Goal: Book appointment/travel/reservation

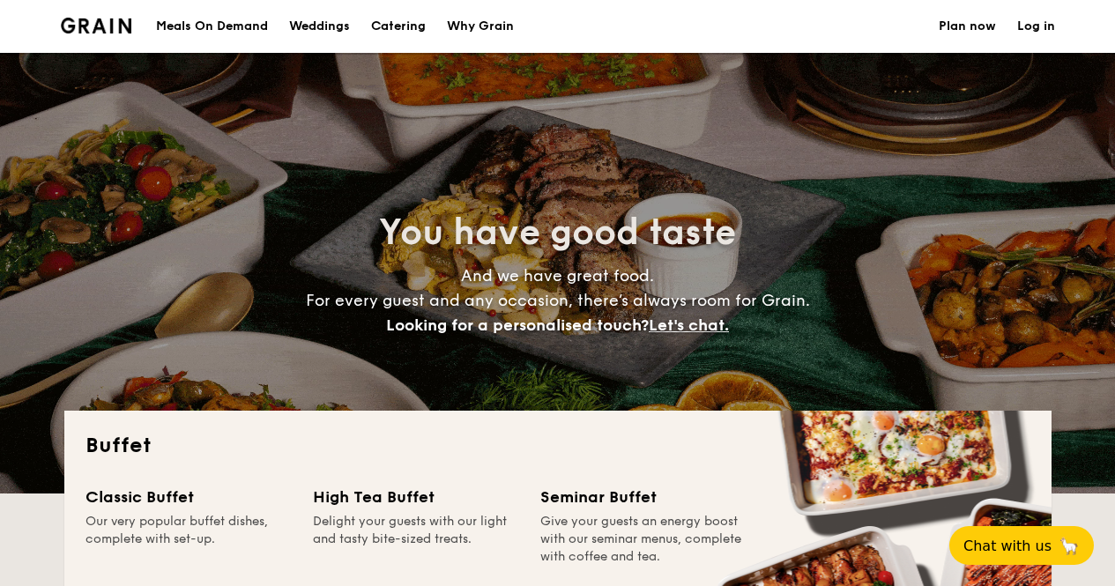
select select
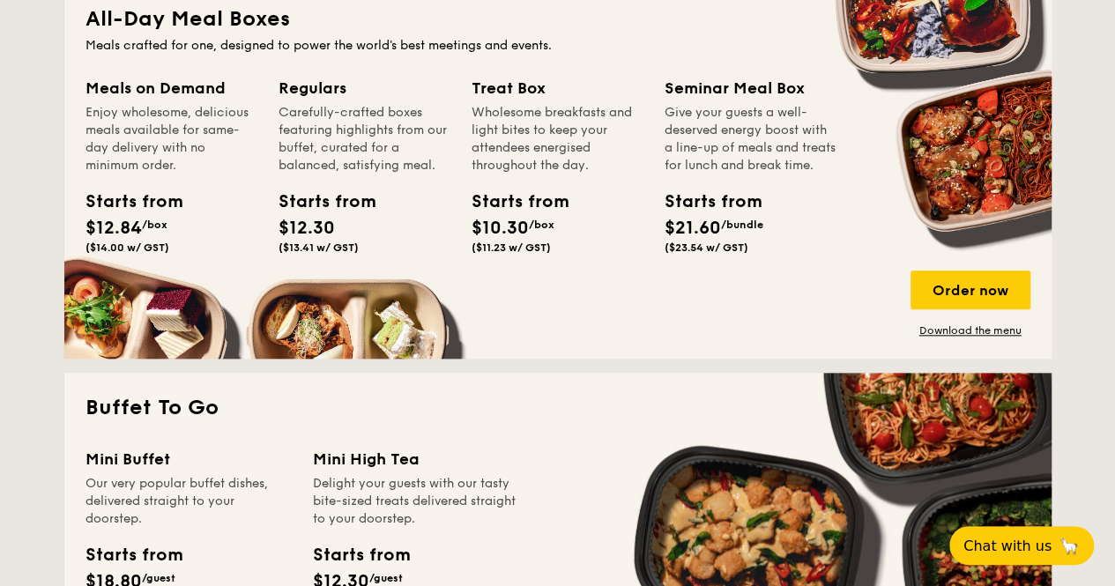
scroll to position [705, 0]
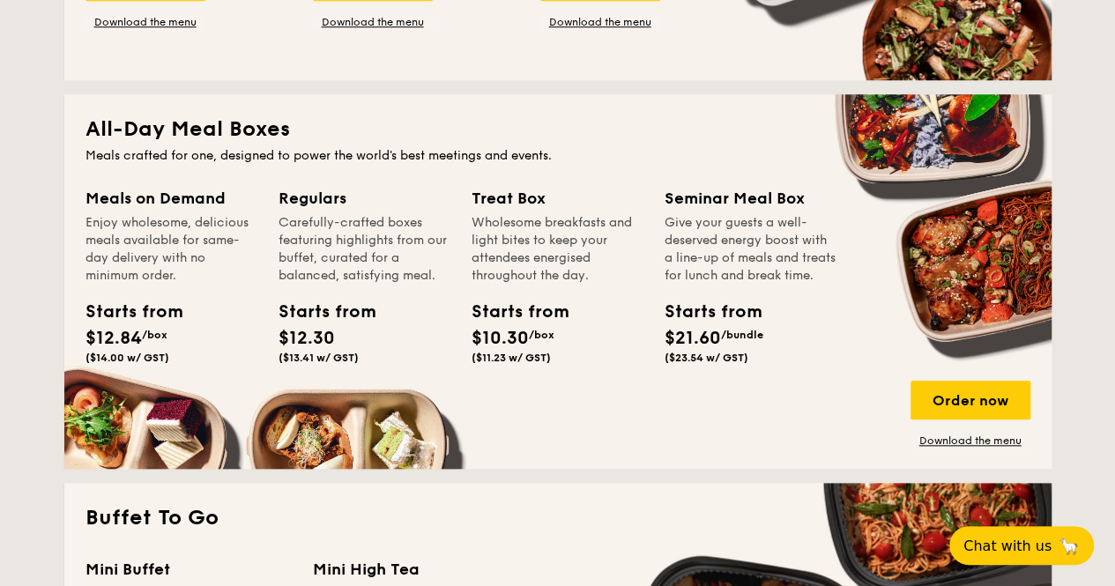
click at [116, 211] on div "Meals on Demand Enjoy wholesome, delicious meals available for same-day deliver…" at bounding box center [172, 235] width 172 height 99
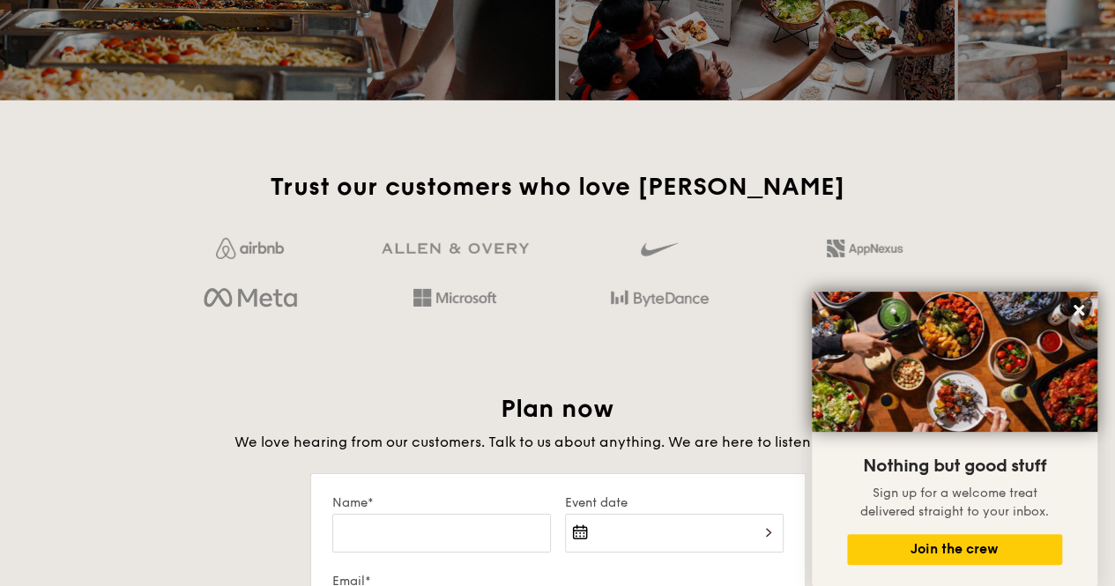
scroll to position [2645, 0]
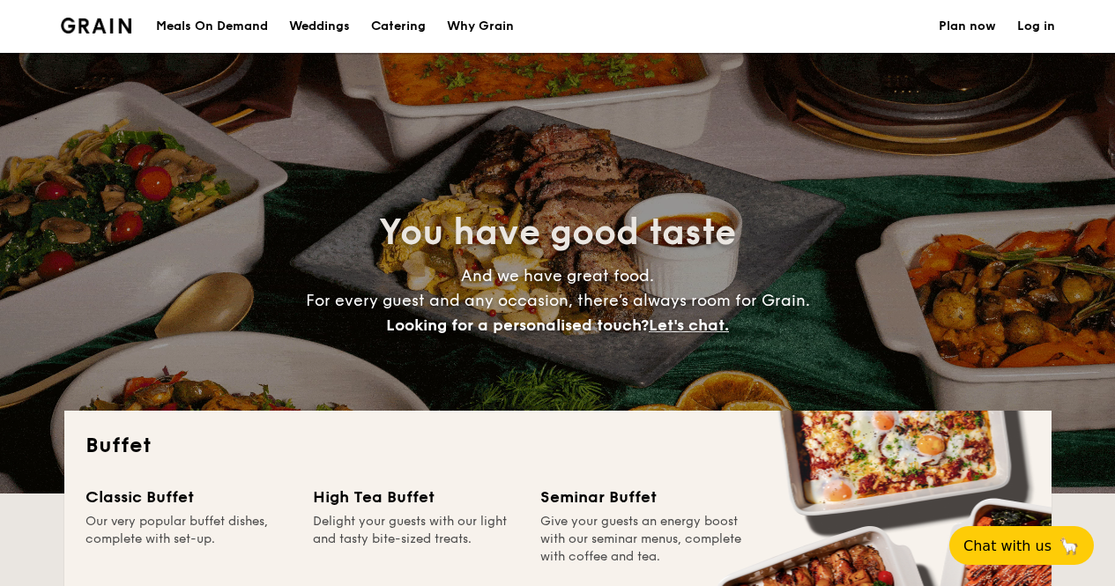
select select
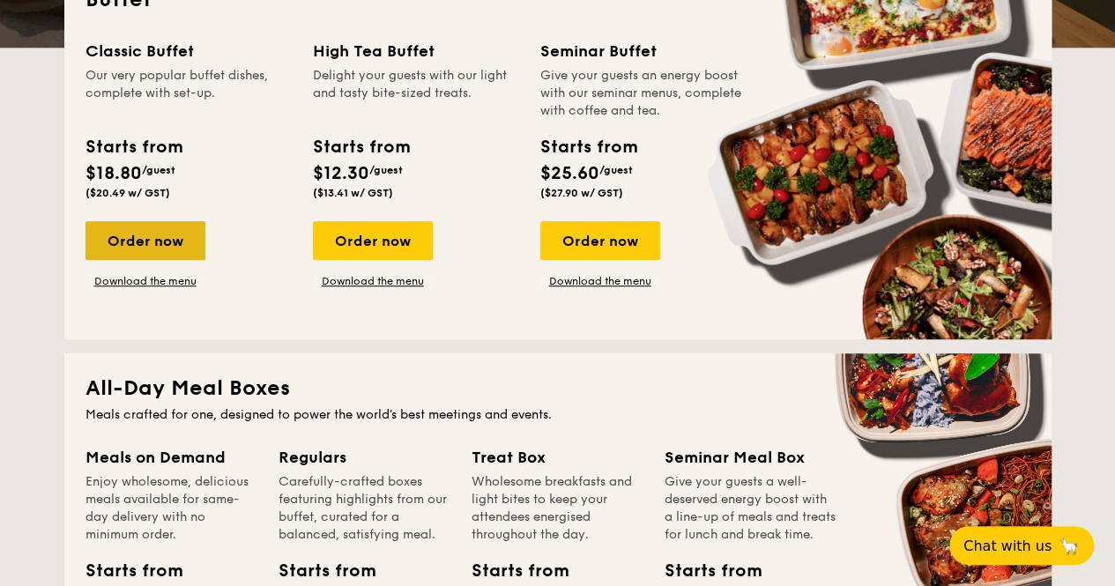
scroll to position [353, 0]
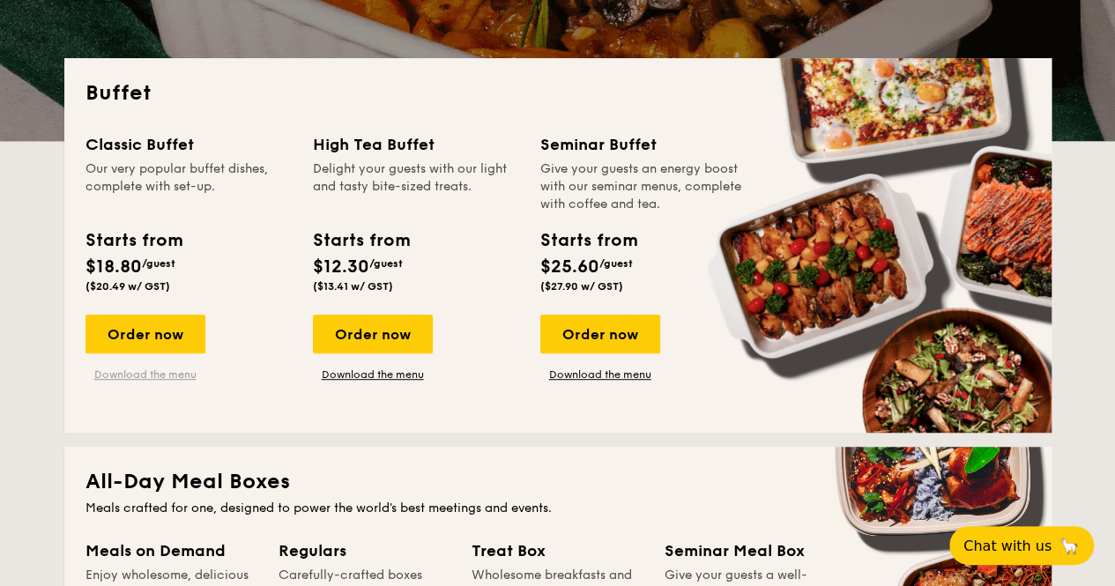
click at [145, 373] on link "Download the menu" at bounding box center [146, 375] width 120 height 14
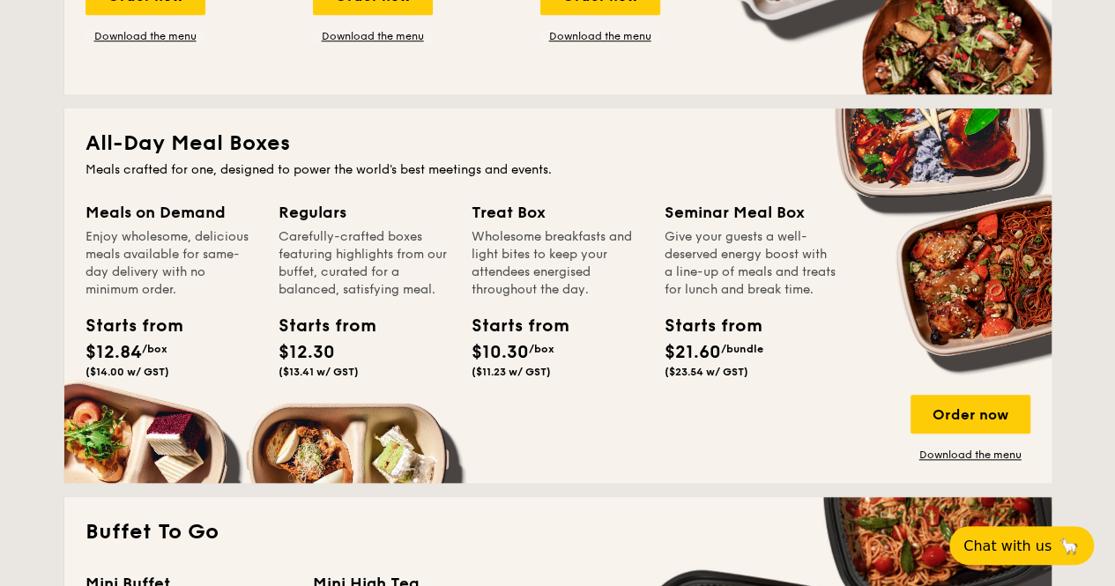
scroll to position [705, 0]
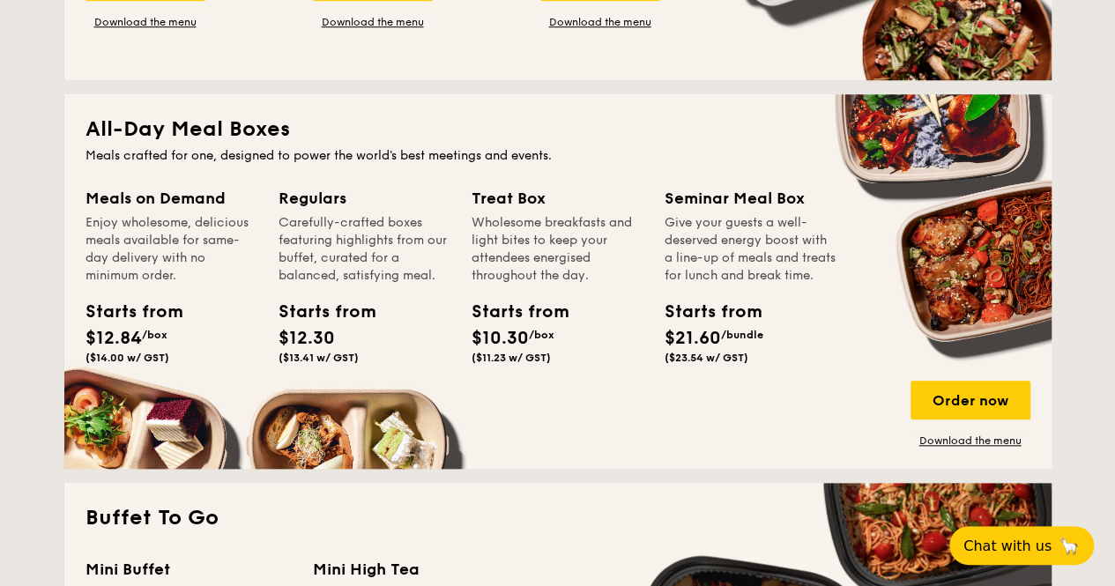
click at [141, 199] on div "Meals on Demand" at bounding box center [172, 198] width 172 height 25
click at [943, 439] on link "Download the menu" at bounding box center [971, 441] width 120 height 14
click at [949, 394] on div "Order now" at bounding box center [971, 400] width 120 height 39
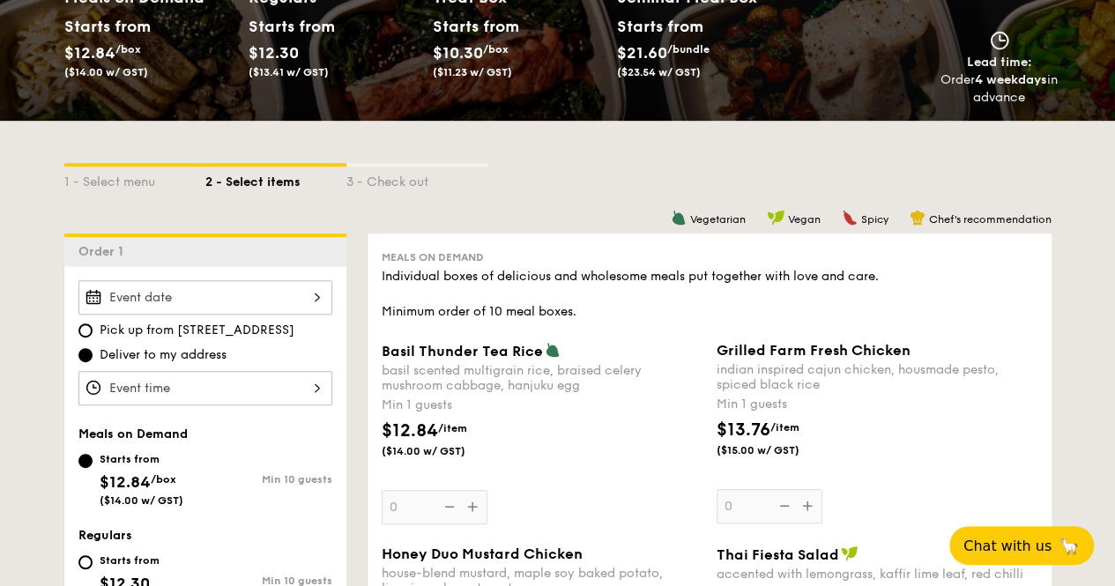
scroll to position [353, 0]
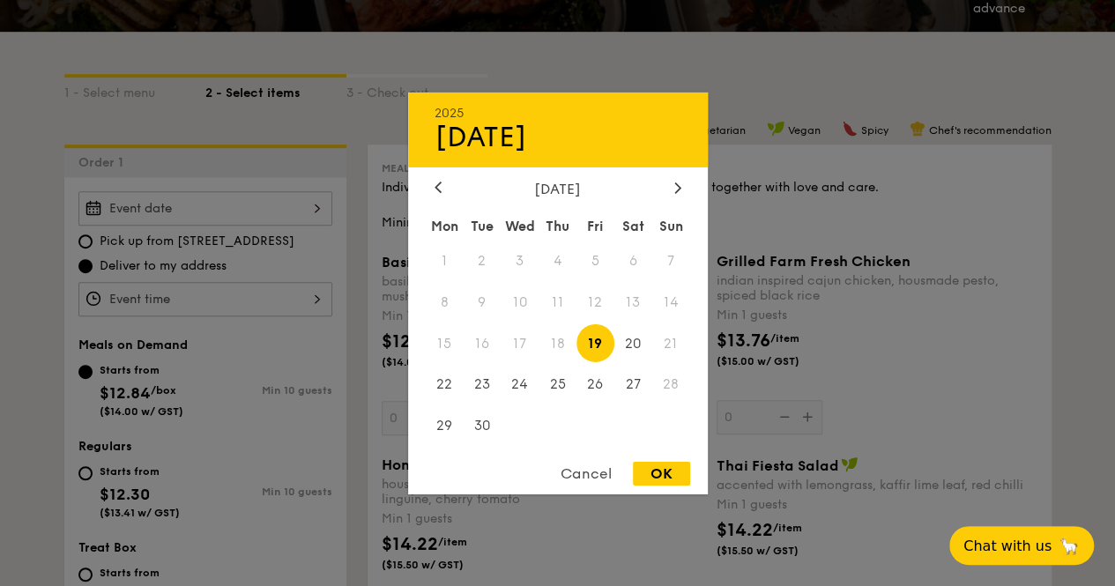
click at [274, 209] on div "2025 Sep [DATE] Tue Wed Thu Fri Sat Sun 1 2 3 4 5 6 7 8 9 10 11 12 13 14 15 16 …" at bounding box center [205, 208] width 254 height 34
click at [595, 350] on span "19" at bounding box center [596, 343] width 38 height 38
click at [658, 473] on div "OK" at bounding box center [661, 474] width 57 height 24
type input "[DATE]"
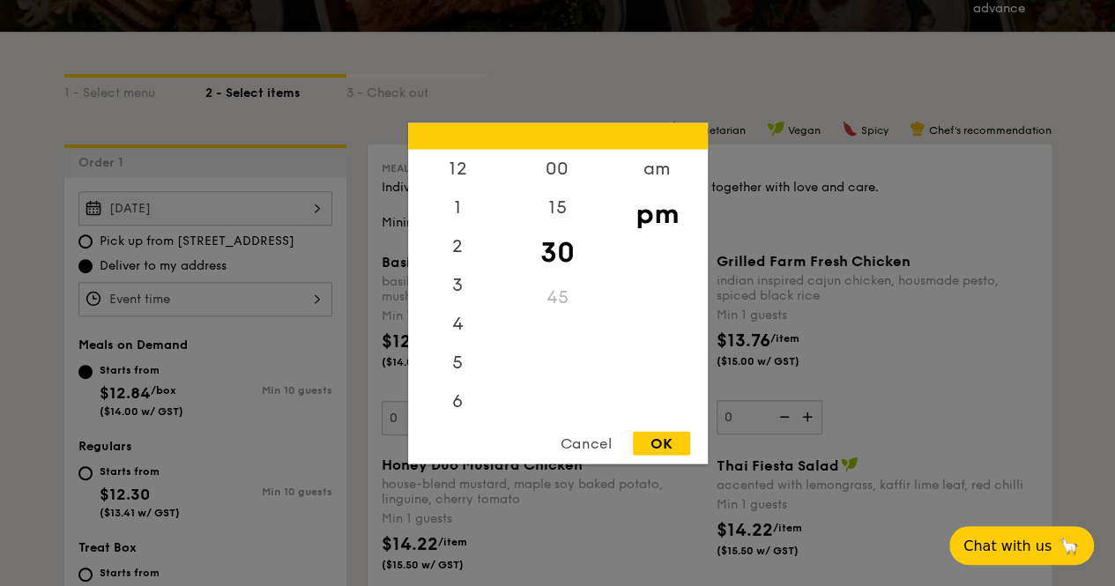
click at [227, 301] on div "12 1 2 3 4 5 6 7 8 9 10 11 00 15 30 45 am pm Cancel OK" at bounding box center [205, 299] width 254 height 34
click at [452, 324] on div "6" at bounding box center [458, 329] width 100 height 51
click at [561, 153] on div "00" at bounding box center [558, 174] width 100 height 51
click at [652, 436] on div "OK" at bounding box center [661, 443] width 57 height 24
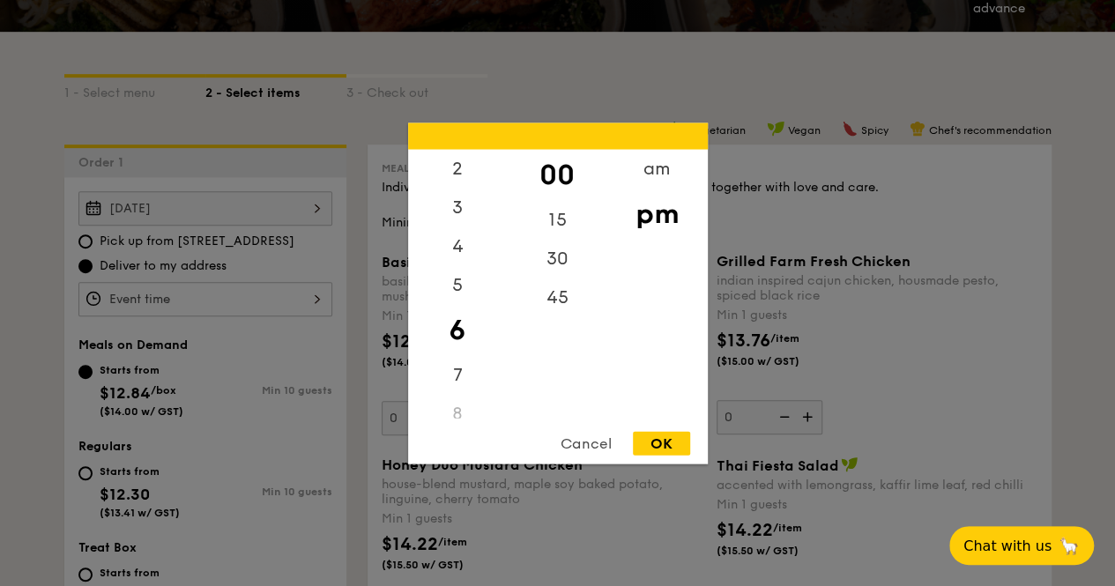
type input "6:00PM"
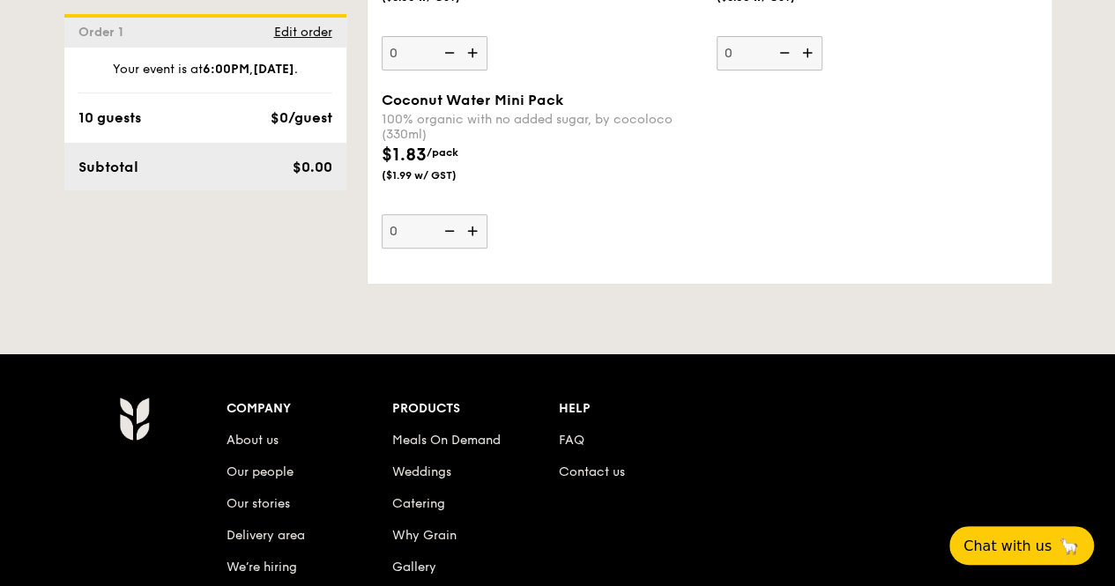
scroll to position [3791, 0]
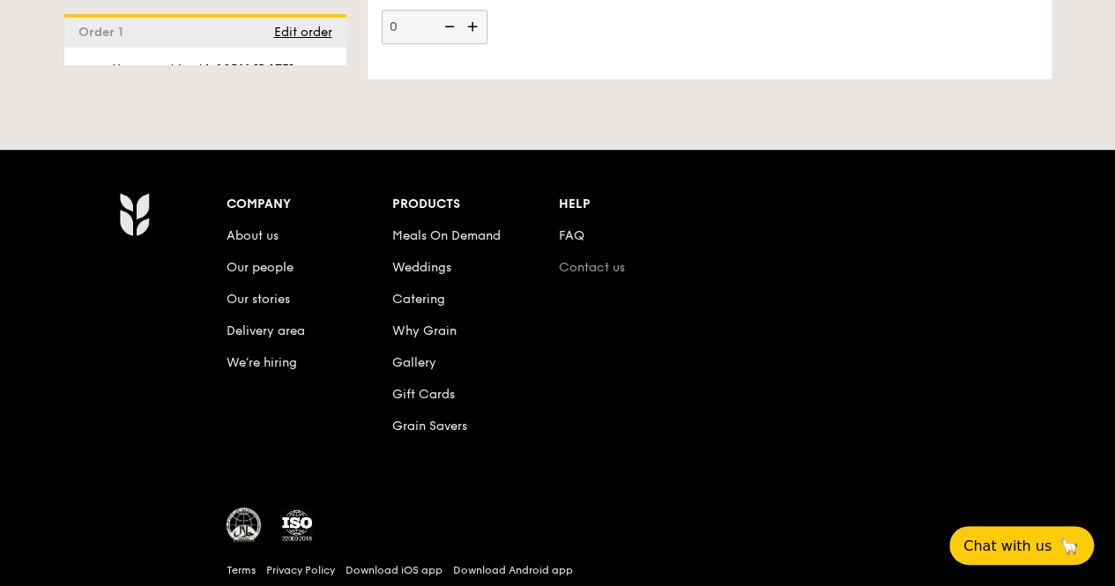
click at [580, 260] on link "Contact us" at bounding box center [592, 267] width 66 height 15
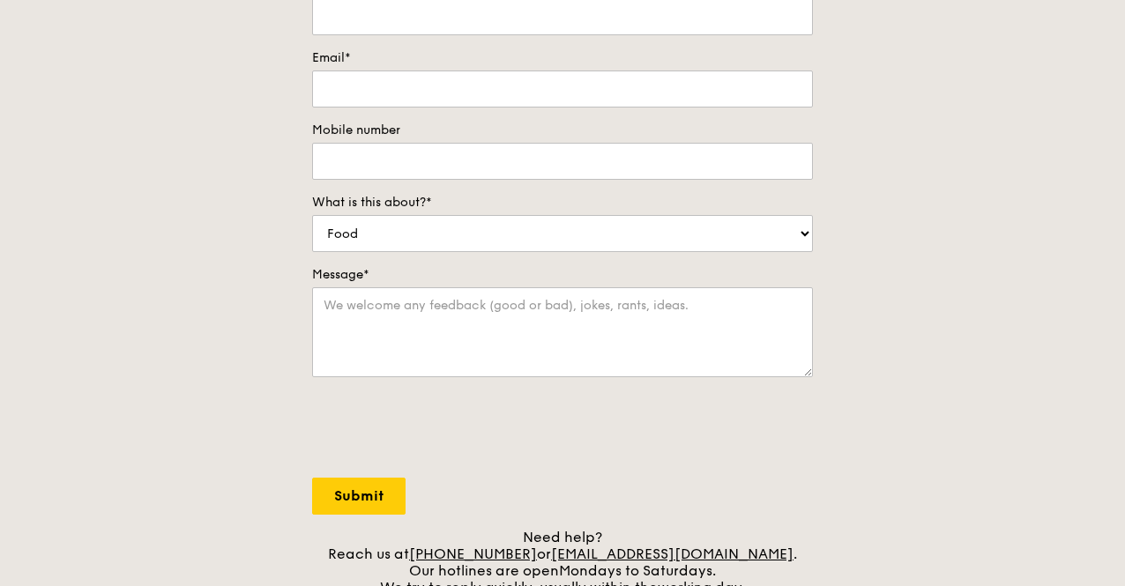
scroll to position [353, 0]
